Goal: Navigation & Orientation: Find specific page/section

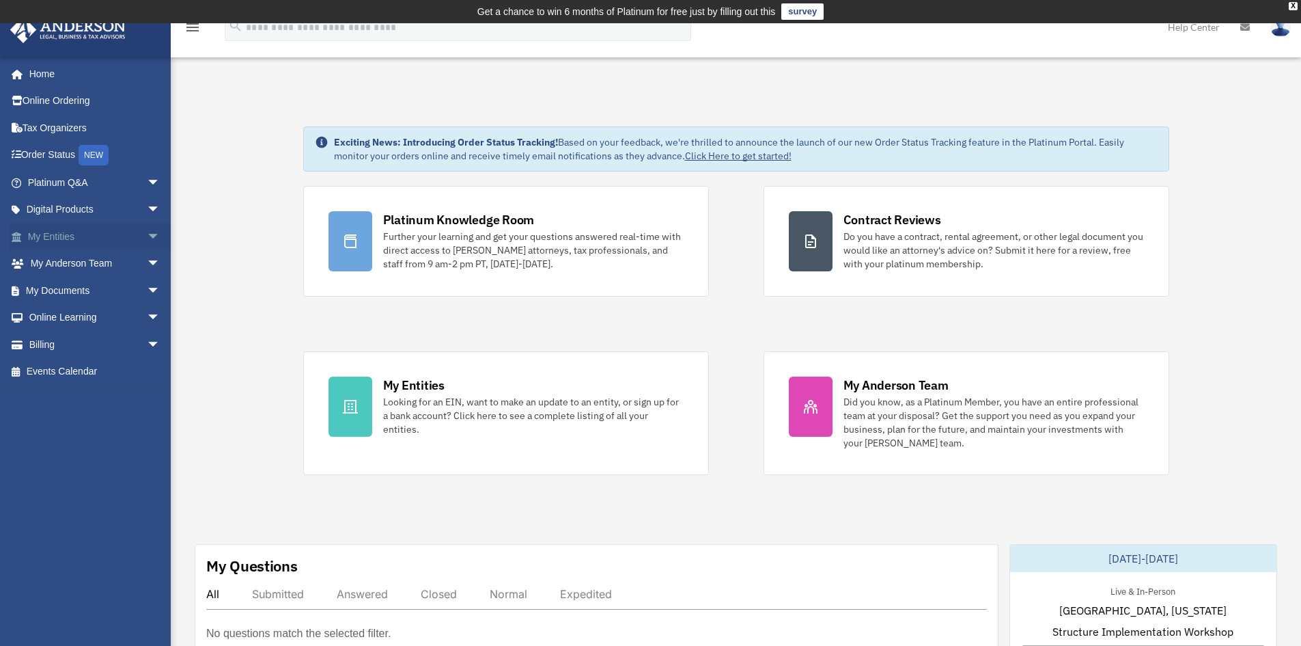
click at [63, 236] on link "My Entities arrow_drop_down" at bounding box center [95, 236] width 171 height 27
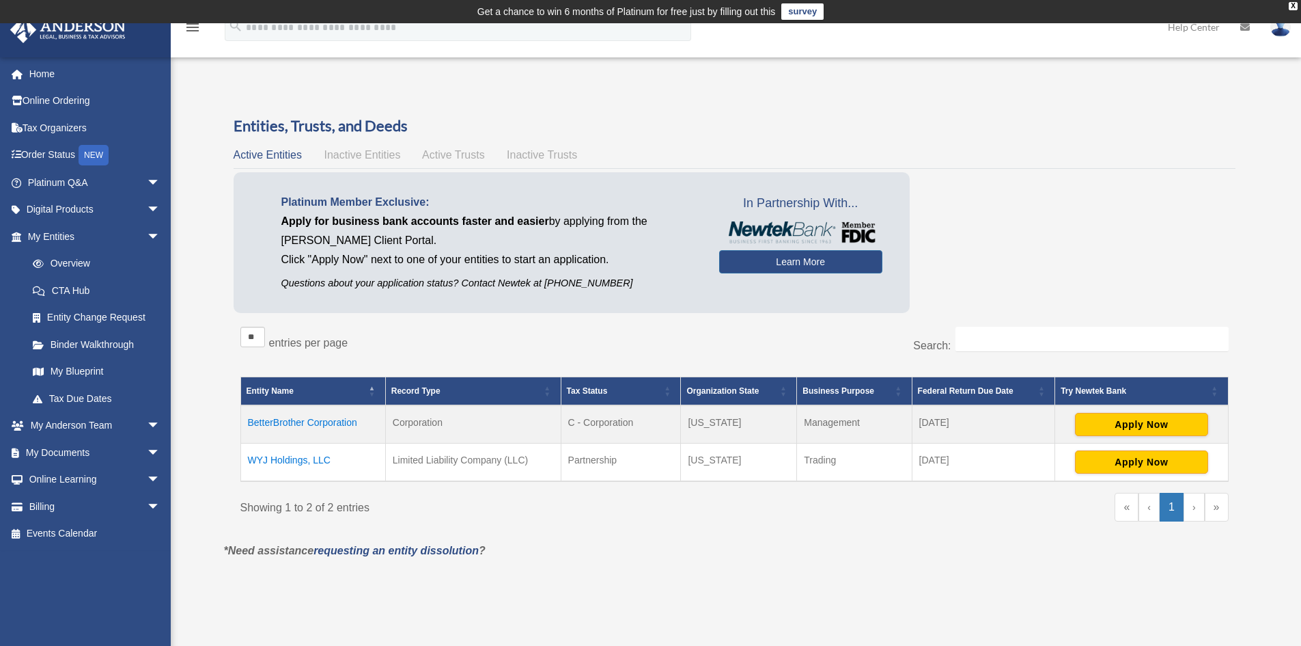
click at [294, 421] on td "BetterBrother Corporation" at bounding box center [312, 424] width 145 height 38
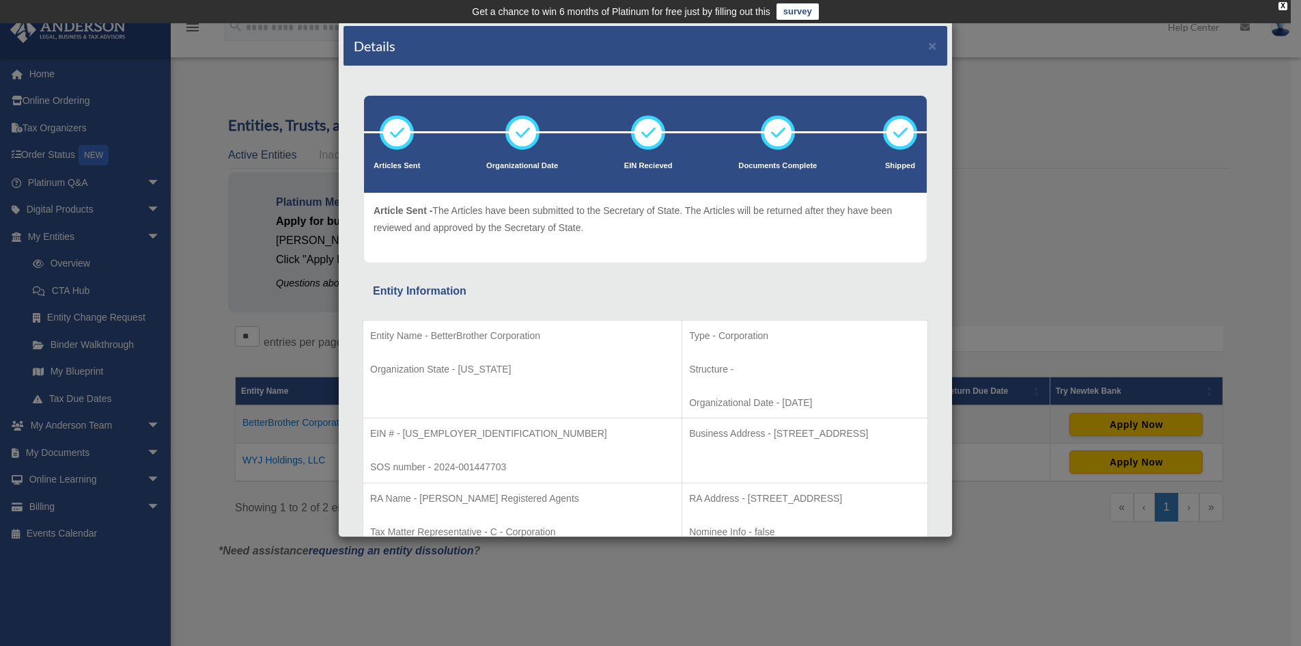
click at [1127, 220] on div "Details × Articles Sent Organizational Date" at bounding box center [650, 323] width 1301 height 646
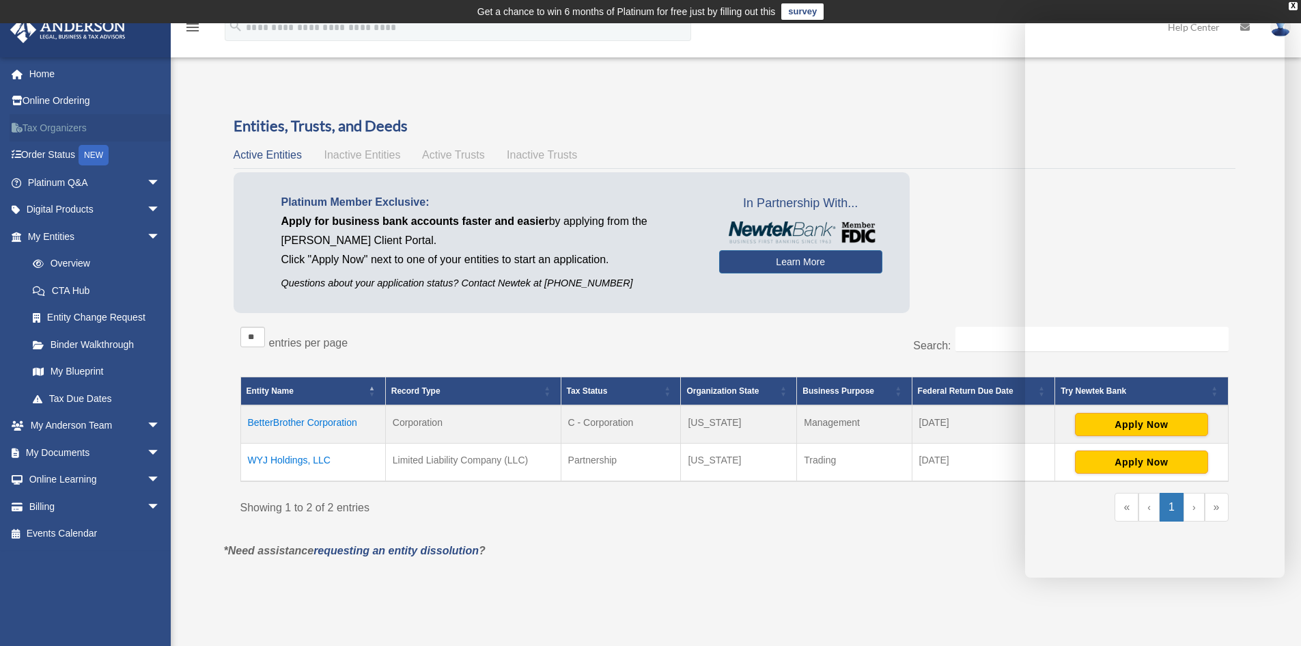
click at [57, 120] on link "Tax Organizers" at bounding box center [95, 127] width 171 height 27
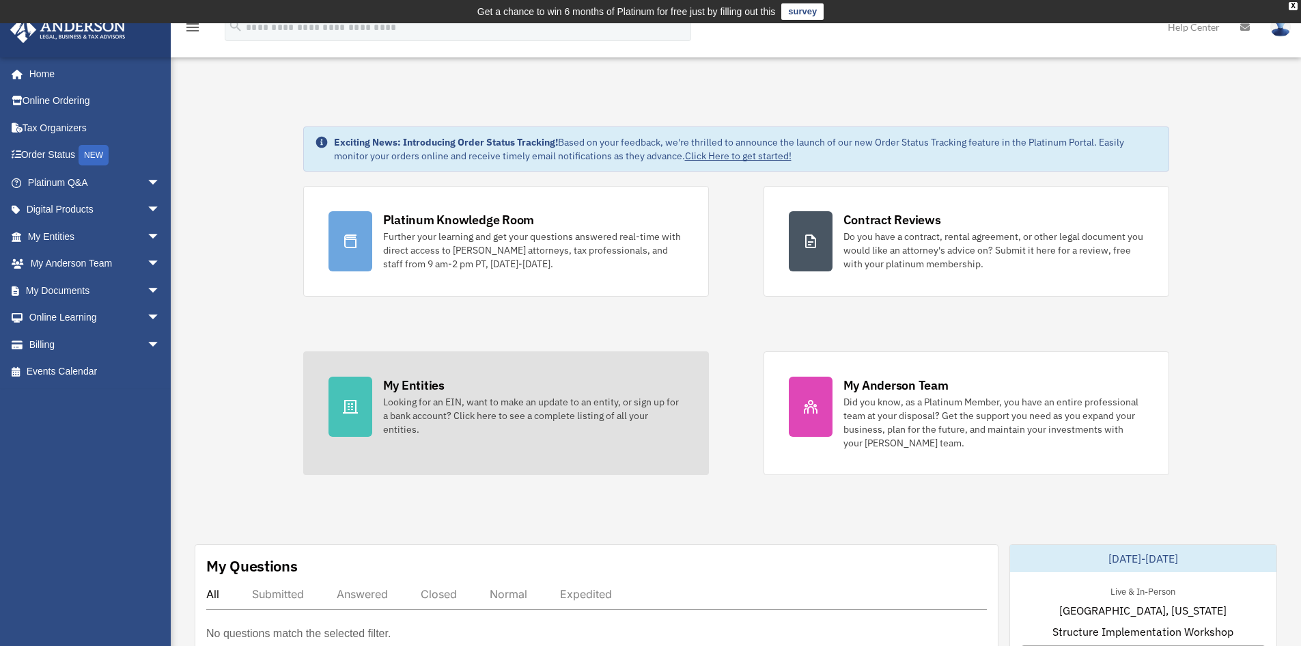
click at [507, 419] on div "Looking for an EIN, want to make an update to an entity, or sign up for a bank …" at bounding box center [533, 415] width 301 height 41
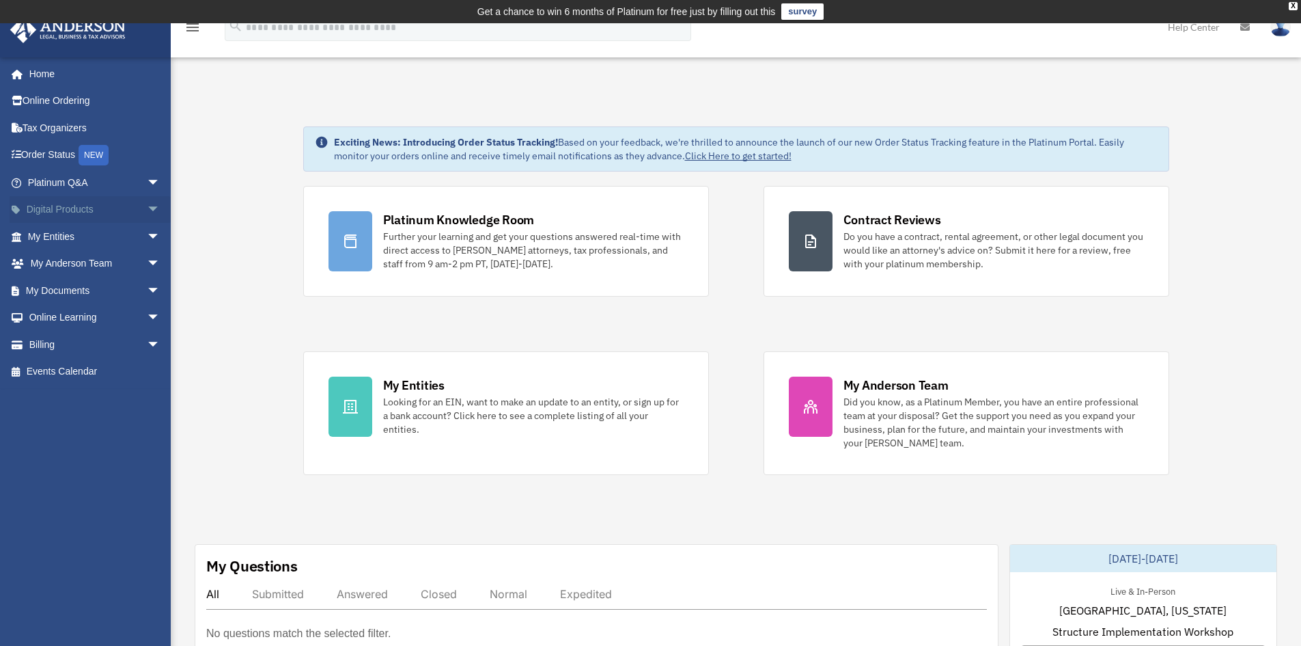
click at [147, 213] on span "arrow_drop_down" at bounding box center [160, 210] width 27 height 28
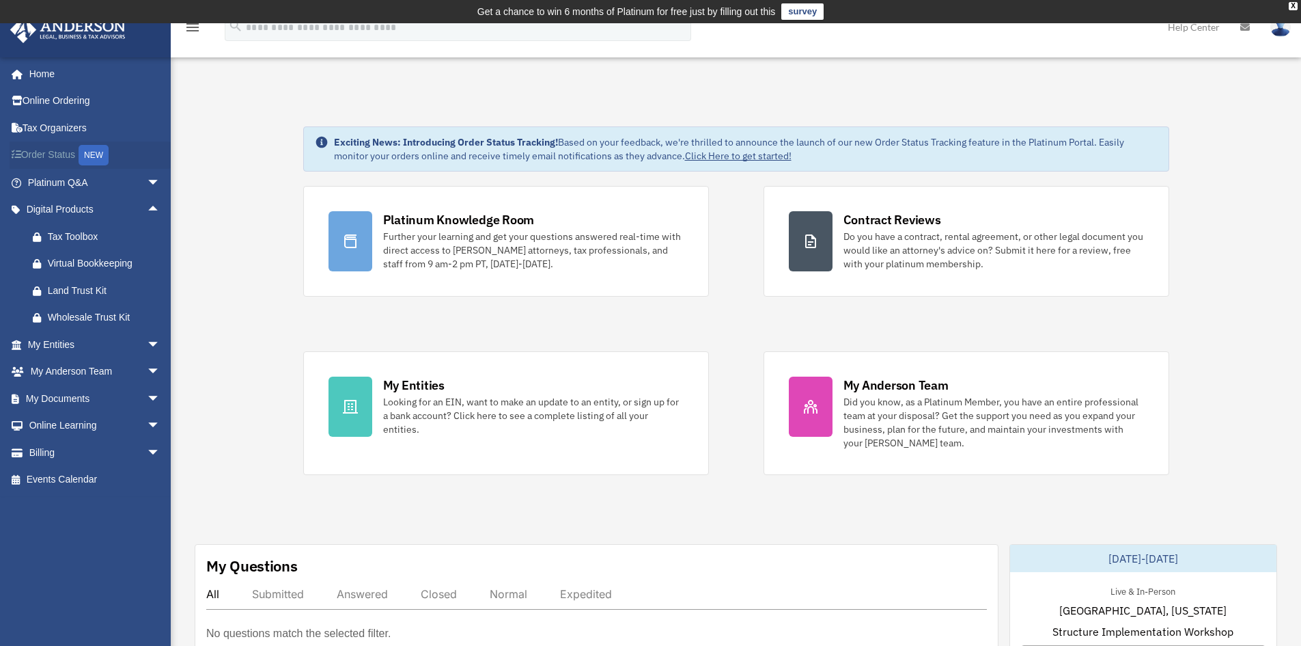
click at [64, 147] on link "Order Status NEW" at bounding box center [95, 155] width 171 height 28
click at [109, 396] on link "My Documents arrow_drop_down" at bounding box center [95, 398] width 171 height 27
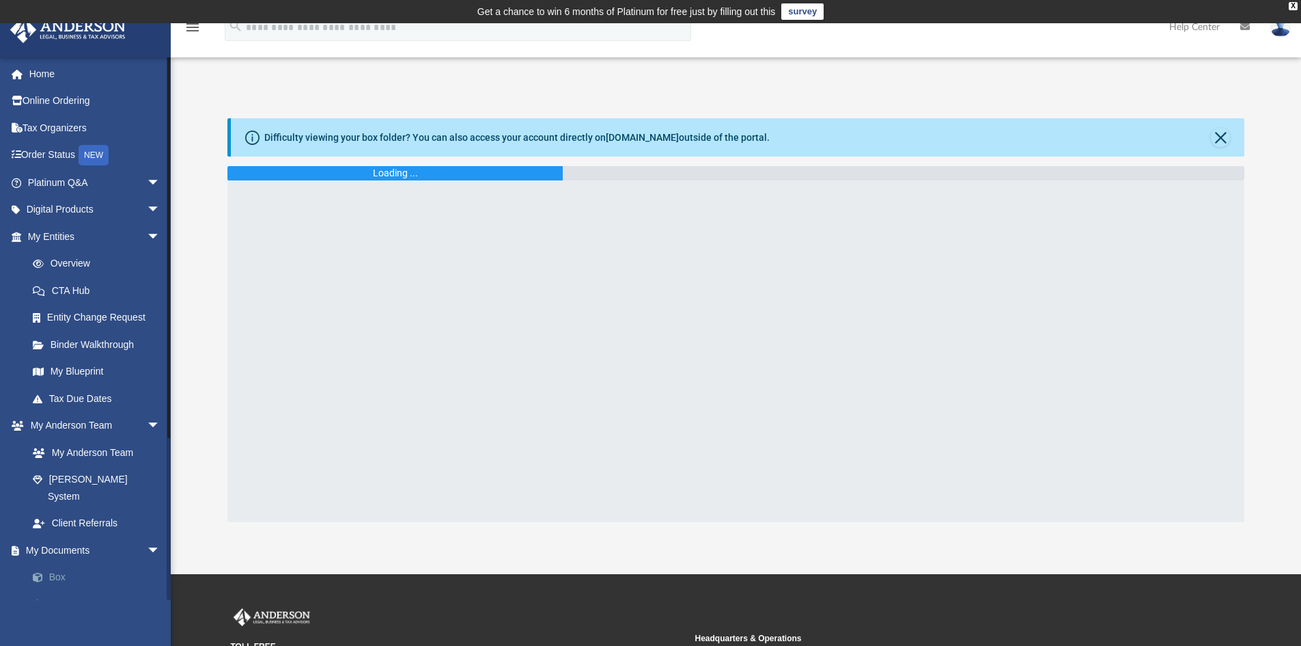
click at [55, 564] on link "Box" at bounding box center [100, 577] width 162 height 27
click at [66, 236] on link "My Entities arrow_drop_down" at bounding box center [95, 236] width 171 height 27
click at [91, 369] on link "My Blueprint" at bounding box center [100, 371] width 162 height 27
